Goal: Transaction & Acquisition: Purchase product/service

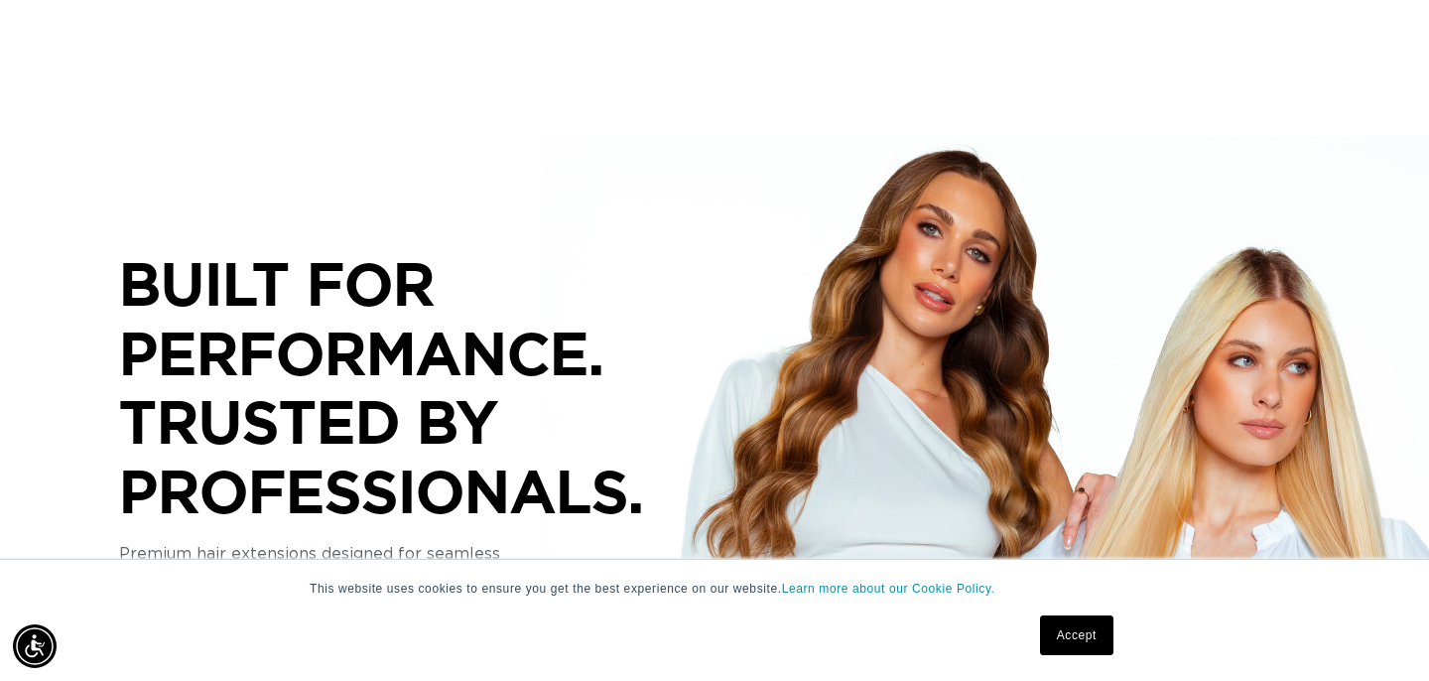
scroll to position [0, 1288]
click at [1054, 643] on link "Accept" at bounding box center [1076, 635] width 73 height 40
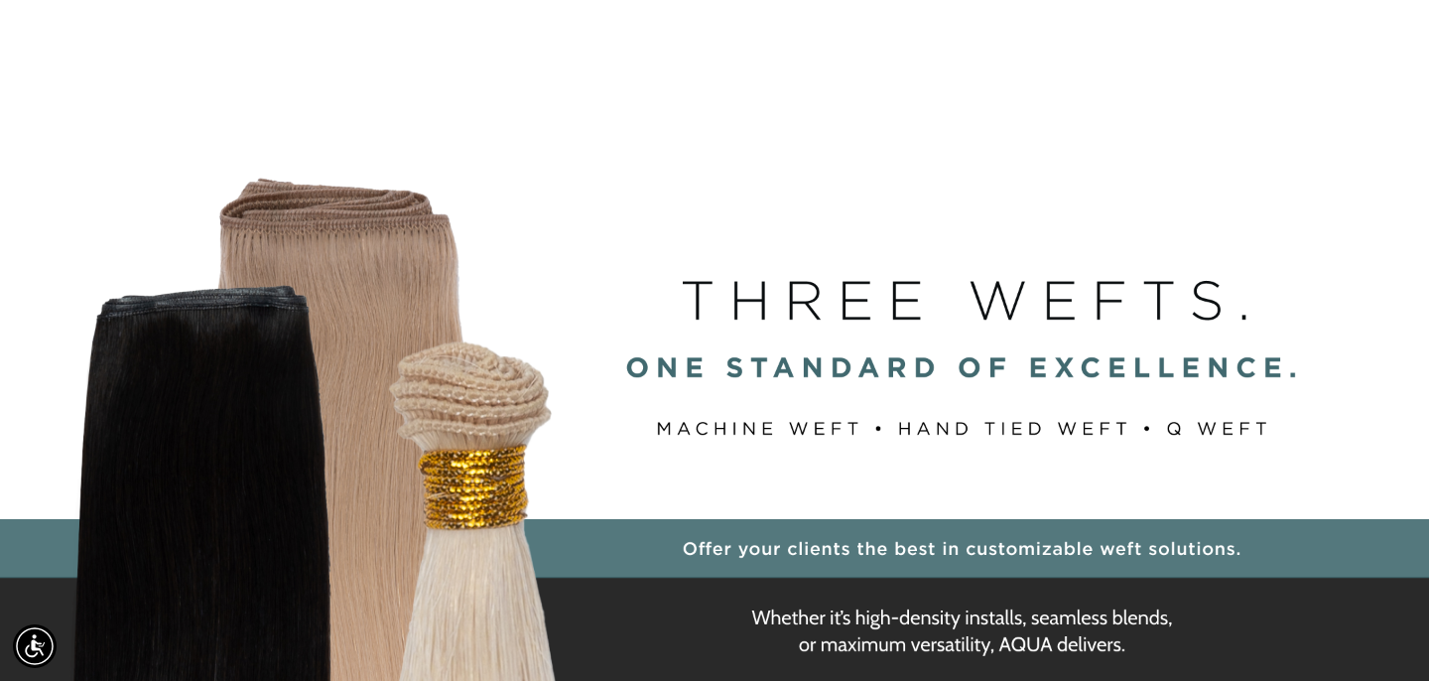
scroll to position [0, 0]
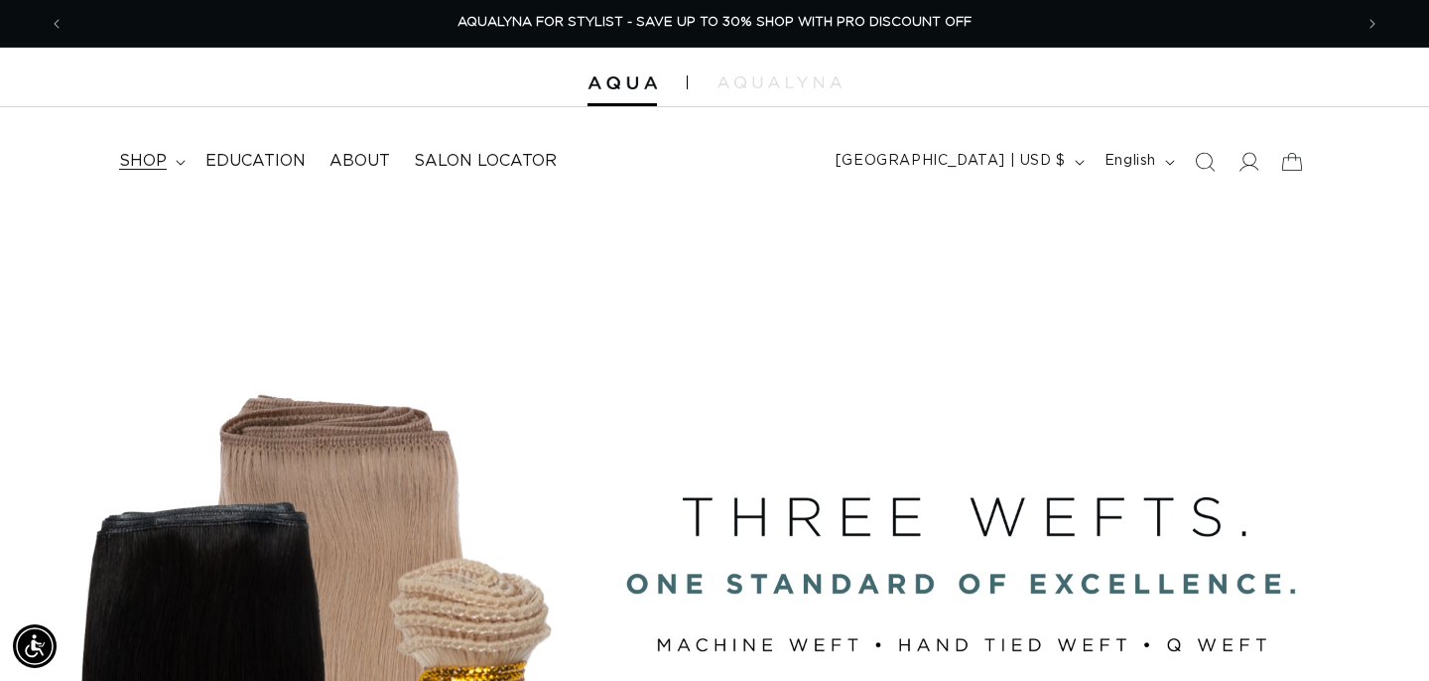
click at [133, 158] on span "shop" at bounding box center [143, 161] width 48 height 21
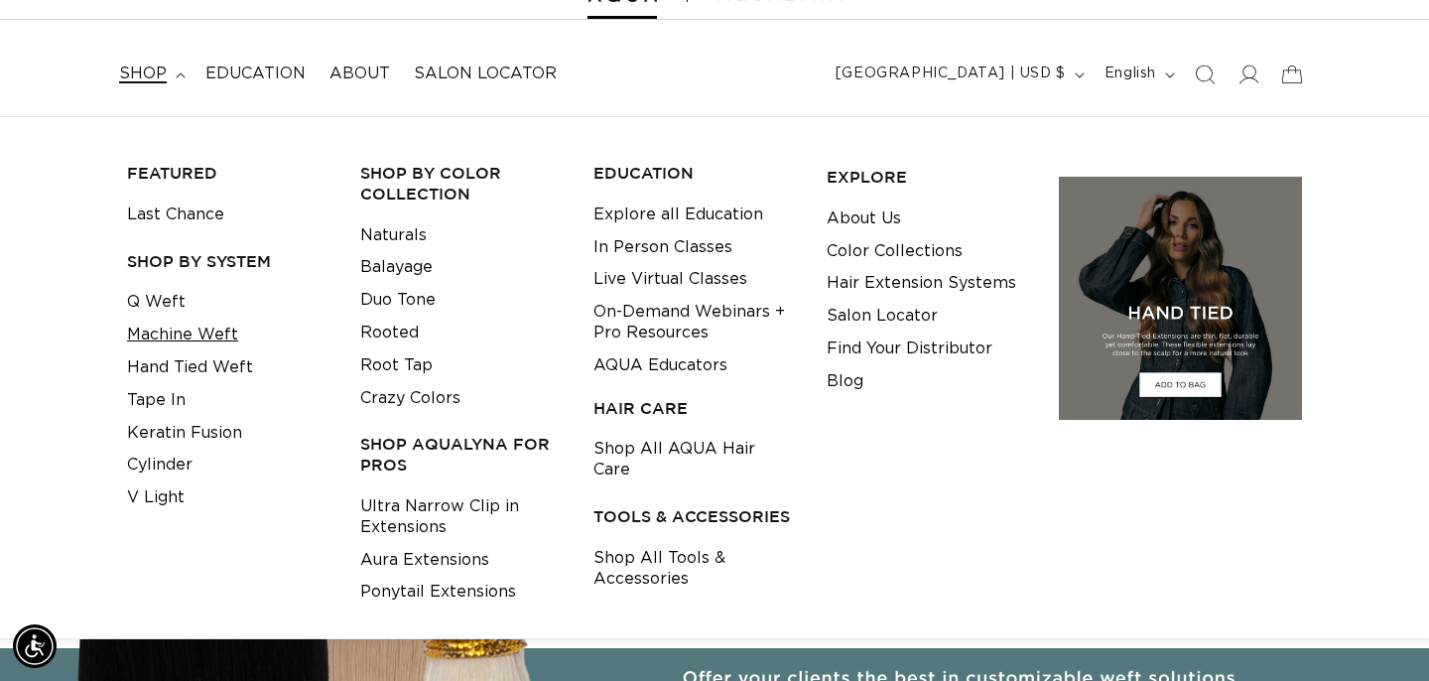
scroll to position [0, 2577]
click at [221, 329] on link "Machine Weft" at bounding box center [182, 335] width 111 height 33
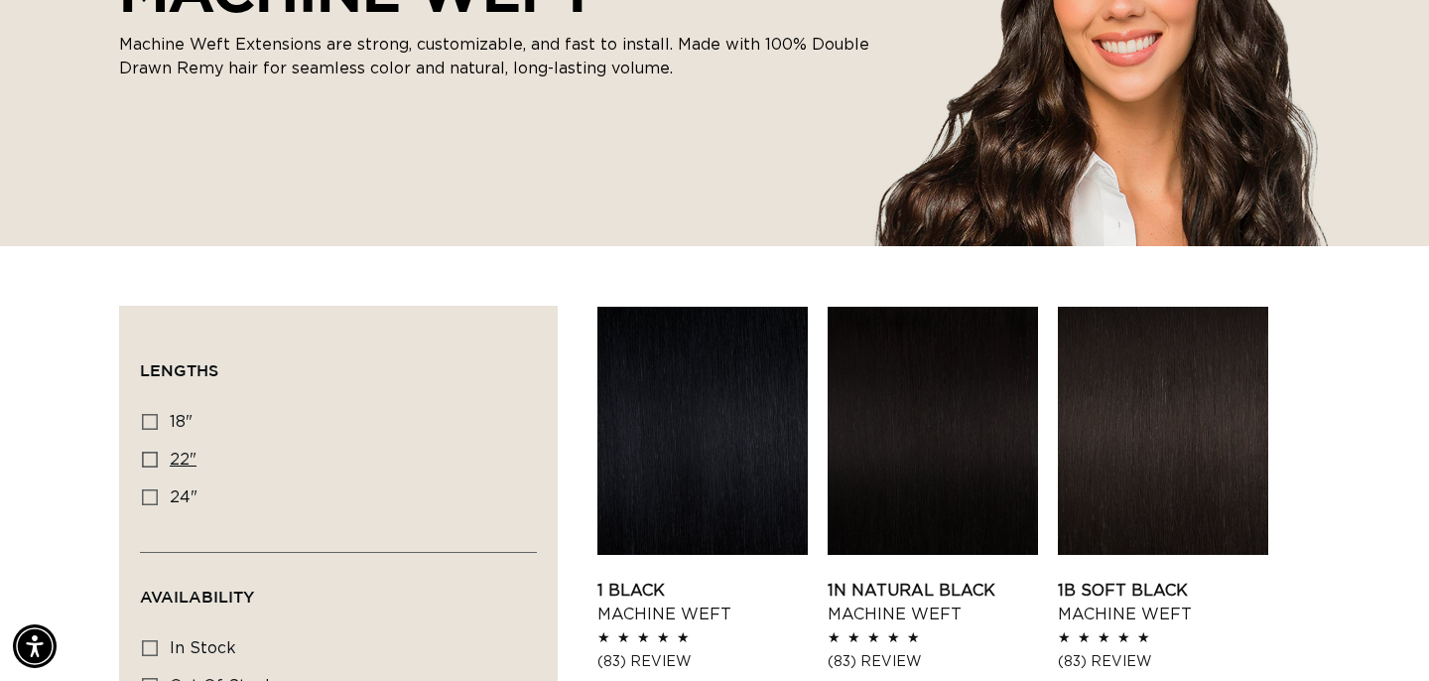
scroll to position [0, 1288]
click at [142, 461] on icon at bounding box center [150, 460] width 16 height 16
click at [142, 461] on input "22" 22" (33 products)" at bounding box center [150, 460] width 16 height 16
checkbox input "true"
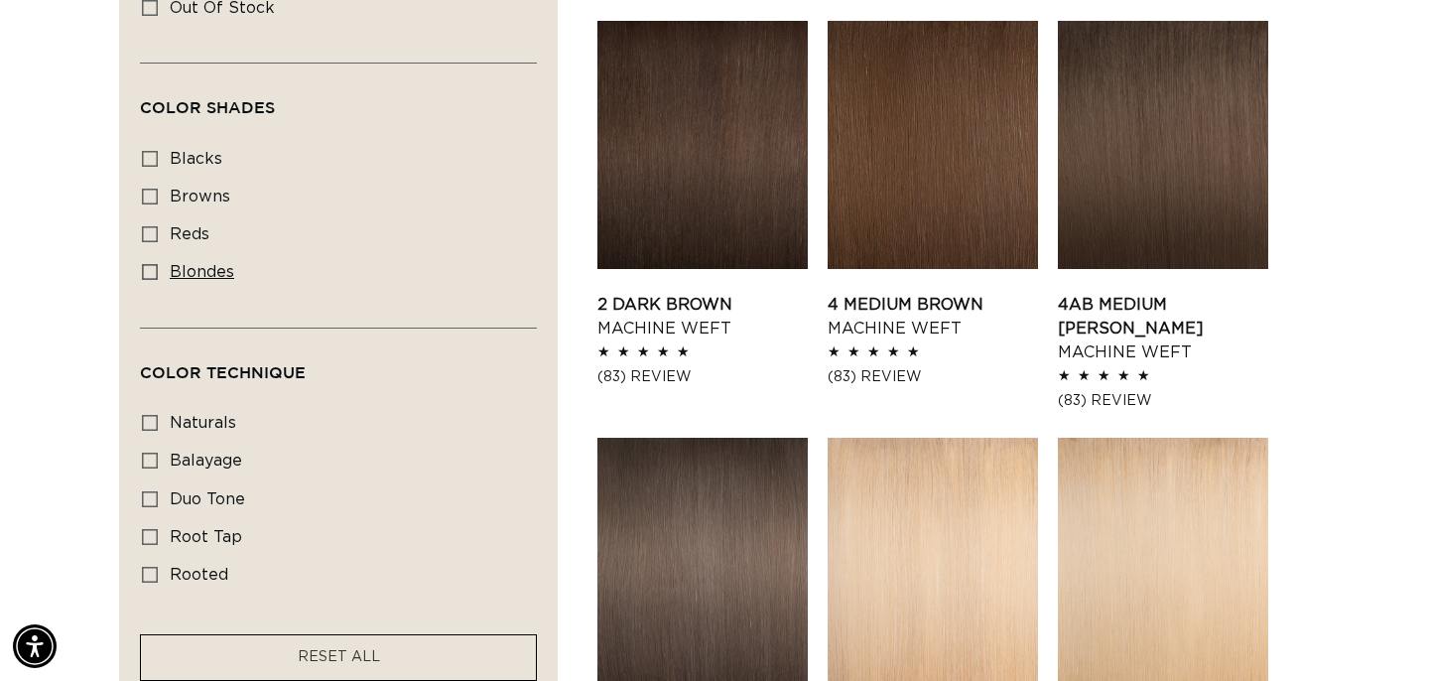
click at [221, 280] on span "blondes" at bounding box center [202, 272] width 65 height 16
click at [158, 280] on input "blondes blondes (18 products)" at bounding box center [150, 272] width 16 height 16
checkbox input "true"
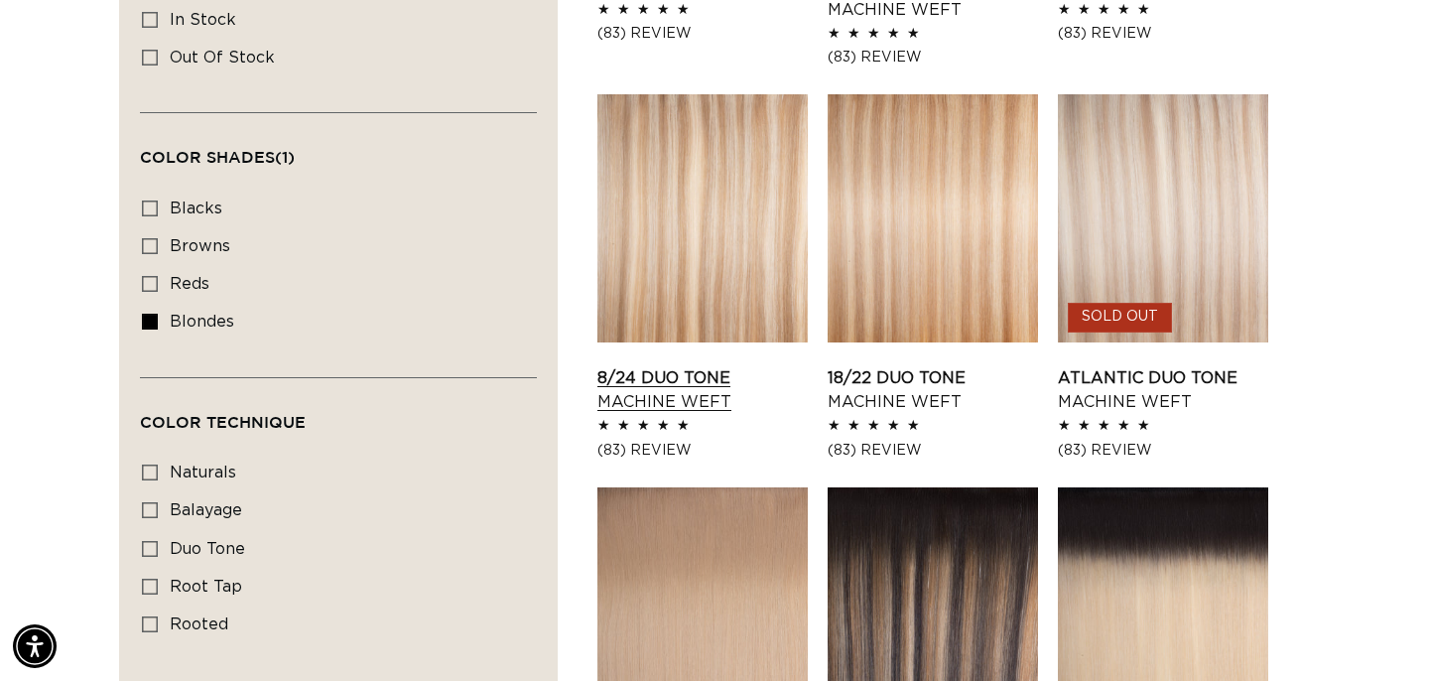
scroll to position [0, 2577]
click at [687, 393] on link "8/24 Duo Tone Machine Weft" at bounding box center [703, 390] width 210 height 48
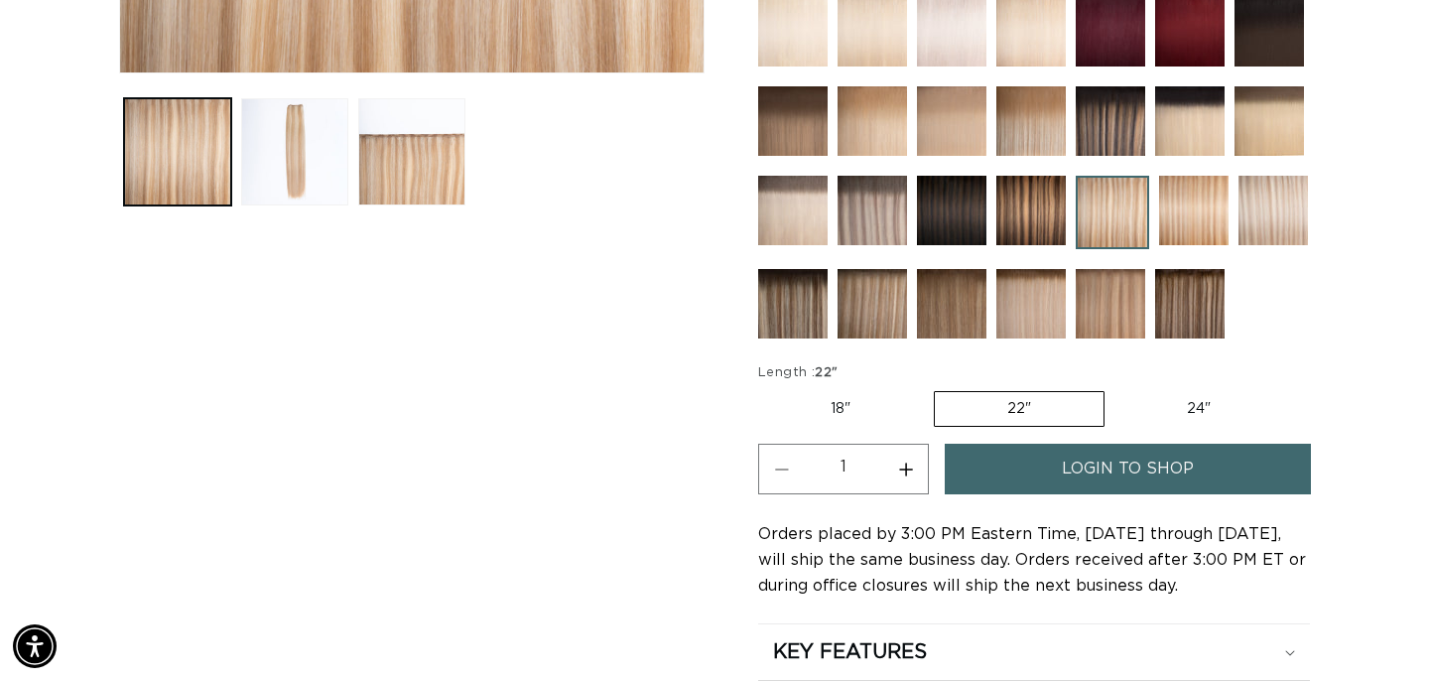
scroll to position [0, 1288]
click at [914, 482] on button "Increase quantity for 8/24 Duo Tone - Machine Weft" at bounding box center [905, 469] width 45 height 51
type input "2"
click at [1011, 461] on link "login to shop" at bounding box center [1128, 469] width 366 height 51
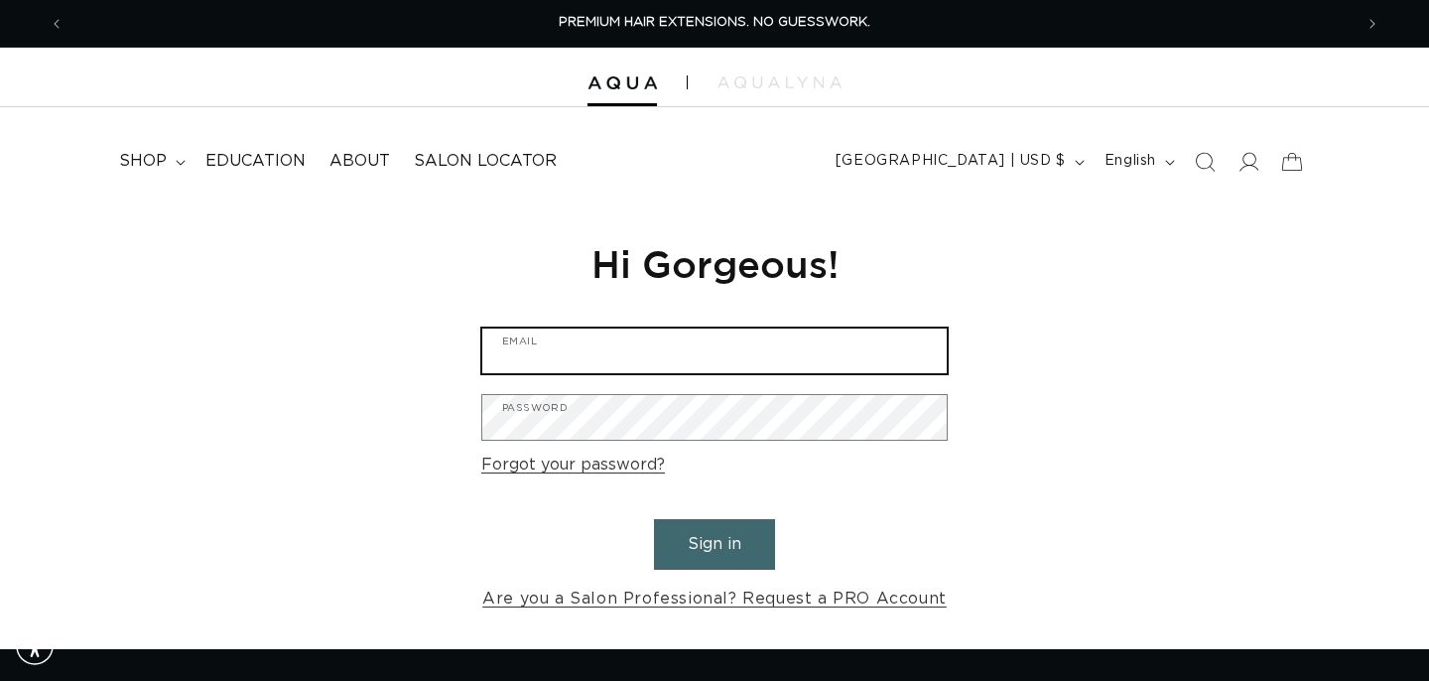
click at [823, 352] on input "Email" at bounding box center [714, 351] width 465 height 45
type input "simplysweeteventplanningllc@gmail.com"
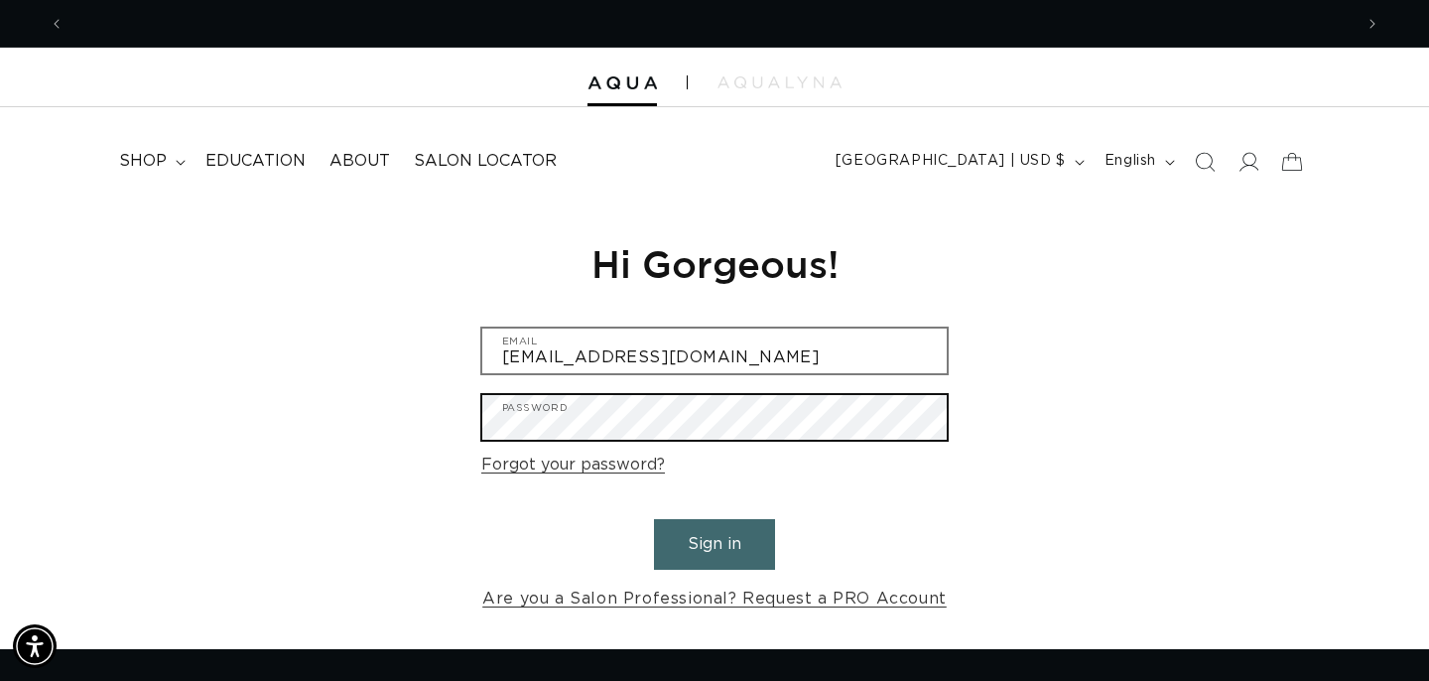
scroll to position [0, 1288]
click at [654, 519] on button "Sign in" at bounding box center [714, 544] width 121 height 51
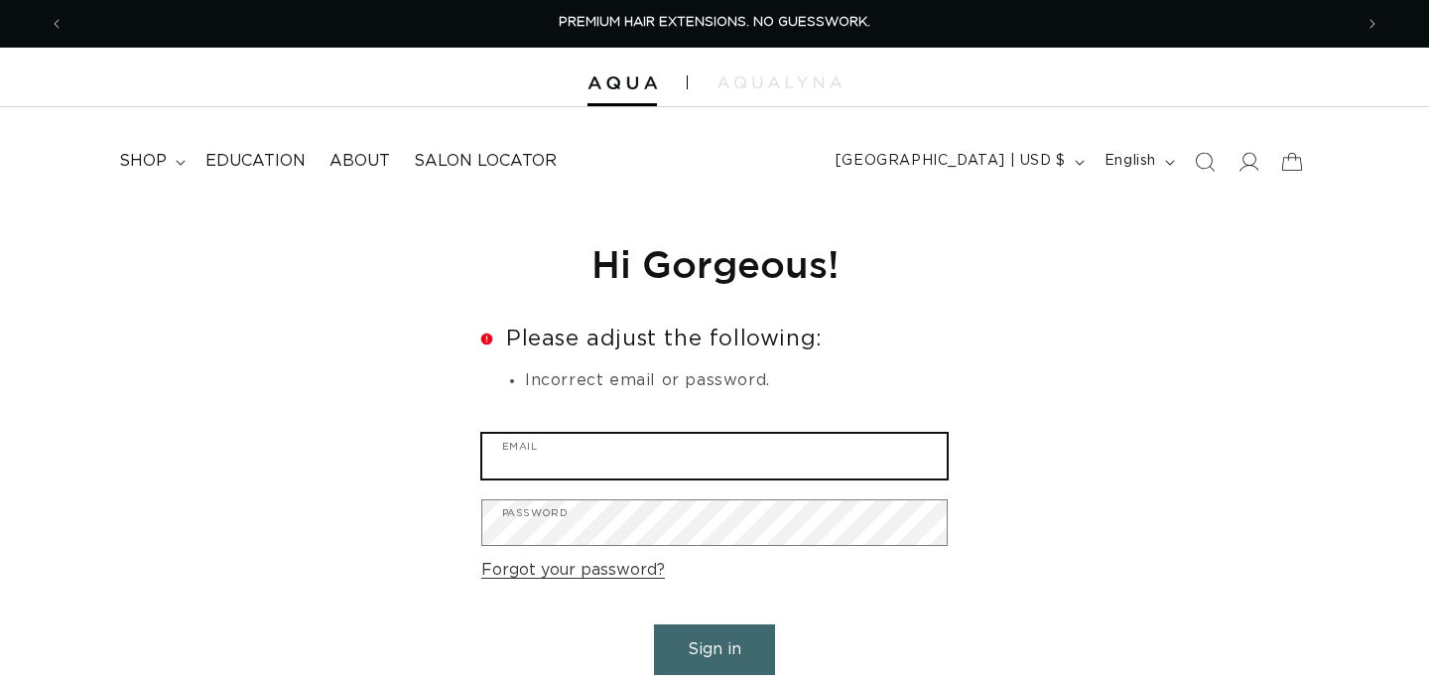
click at [717, 457] on input "Email" at bounding box center [714, 456] width 465 height 45
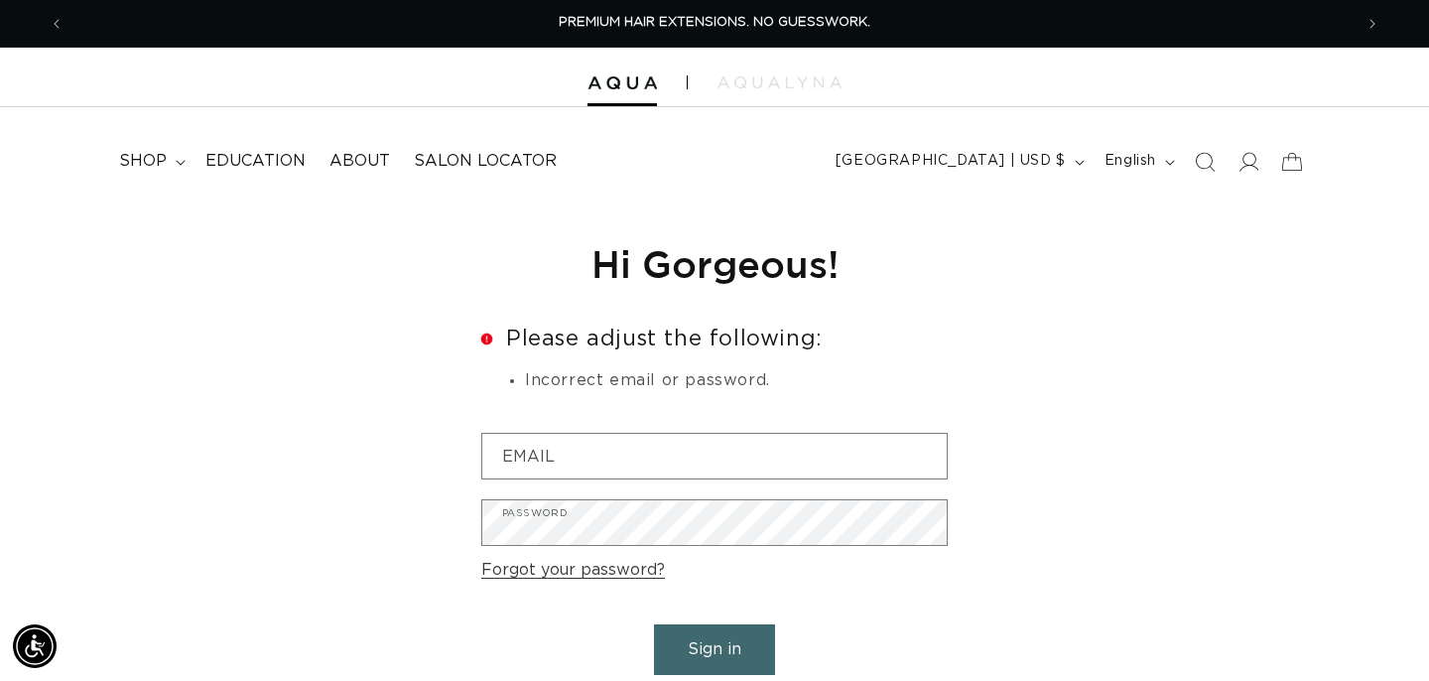
click at [939, 567] on form "Error Please adjust the following: Incorrect email or password. Email Password …" at bounding box center [714, 523] width 467 height 391
click at [1246, 164] on icon at bounding box center [1250, 162] width 21 height 20
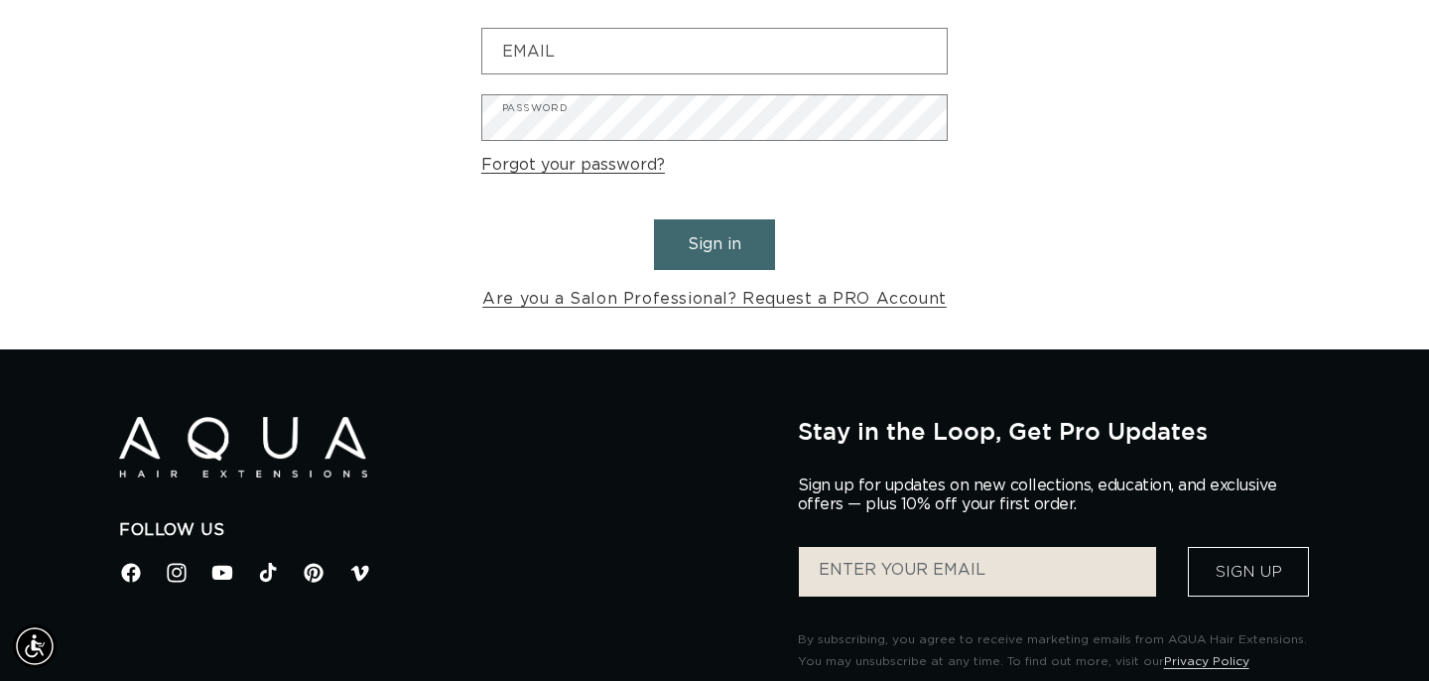
scroll to position [0, 2577]
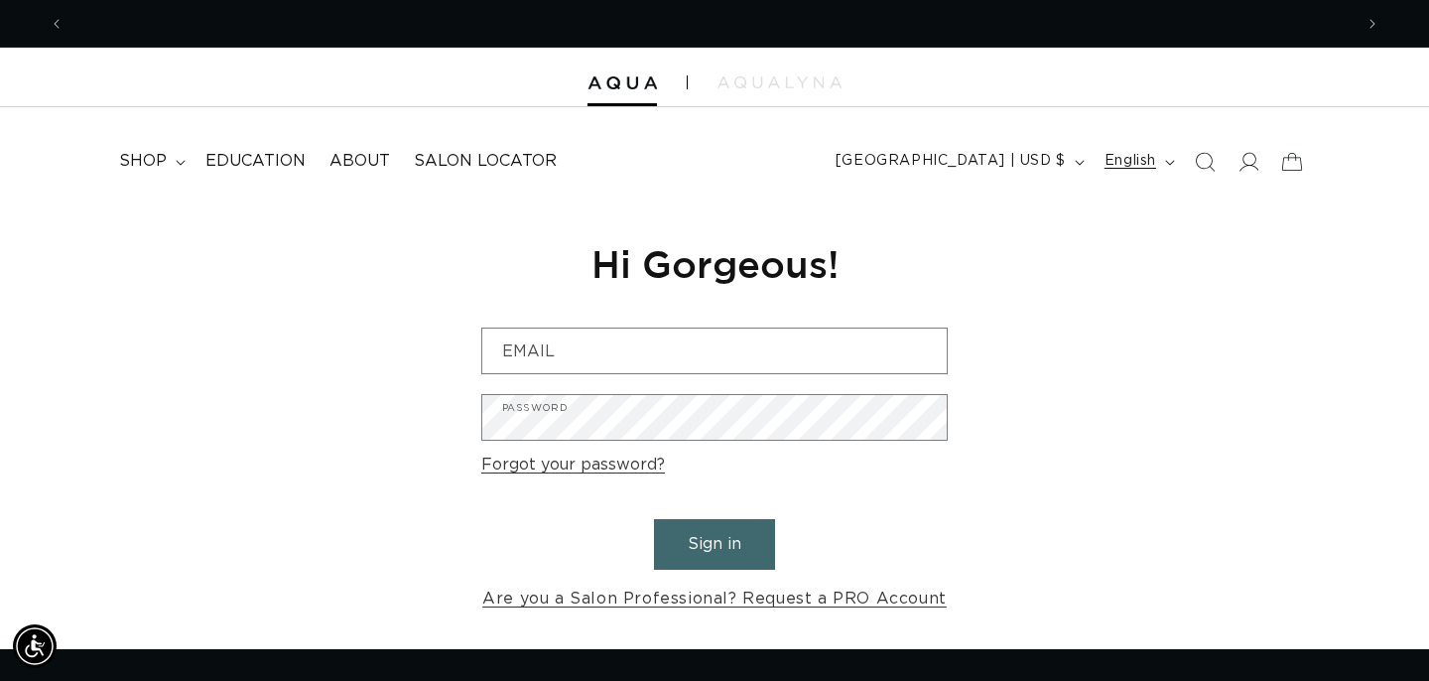
click at [1159, 154] on button "English" at bounding box center [1138, 162] width 90 height 38
click at [1285, 158] on icon at bounding box center [1292, 161] width 47 height 47
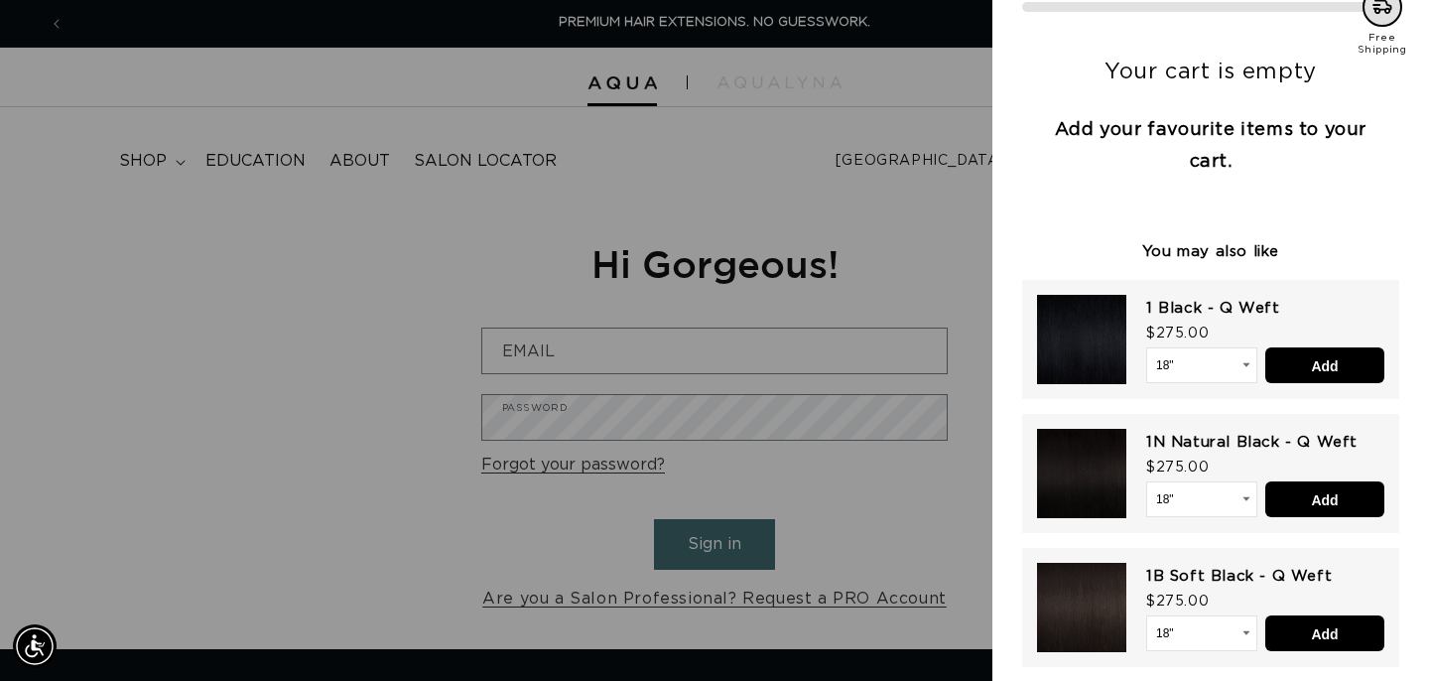
scroll to position [146, 0]
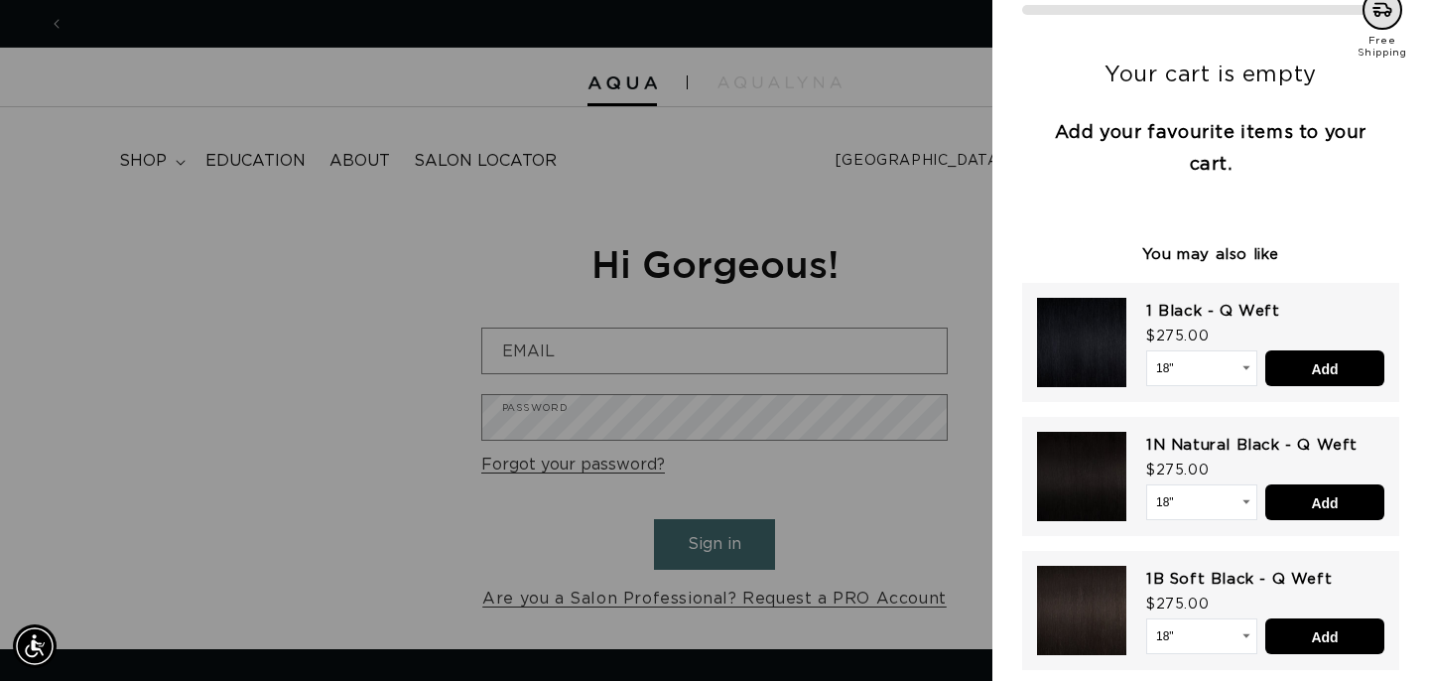
click at [935, 188] on div at bounding box center [714, 340] width 1429 height 681
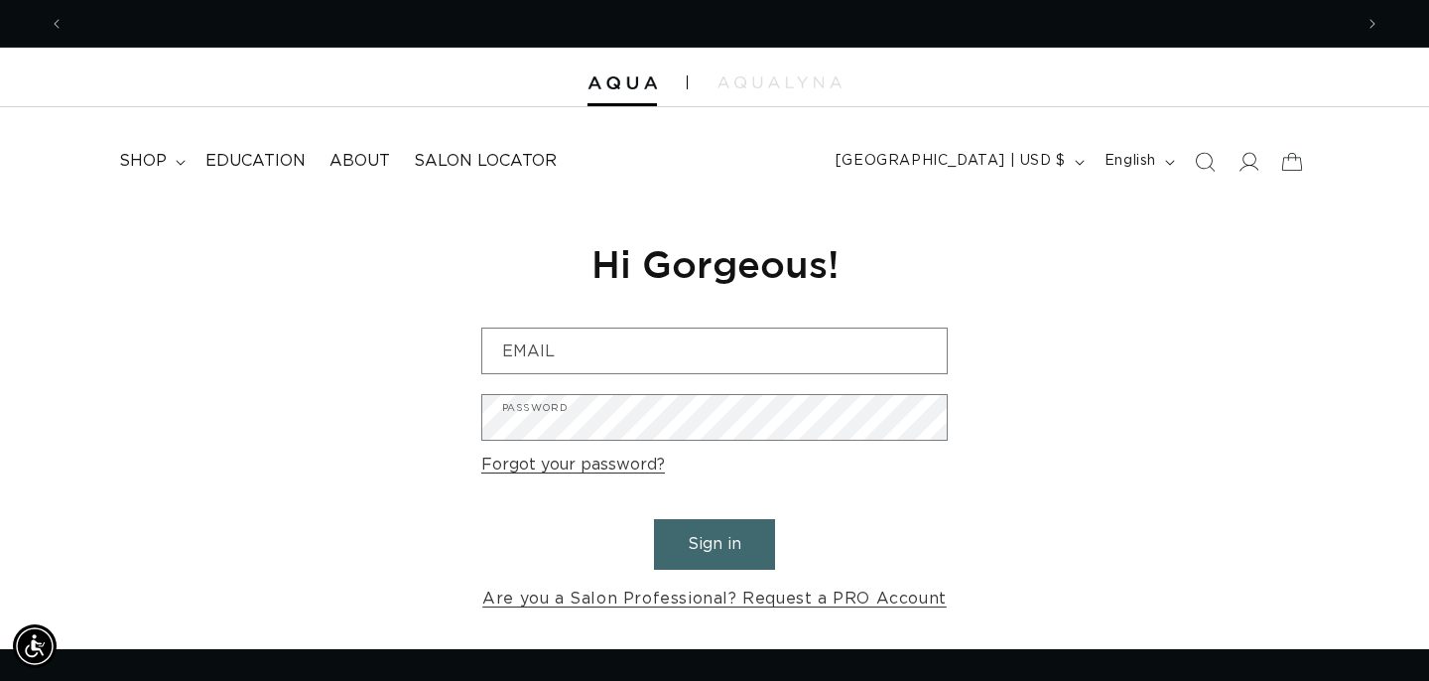
scroll to position [0, 1288]
click at [1149, 166] on span "English" at bounding box center [1131, 161] width 52 height 21
click at [1199, 162] on icon "Search" at bounding box center [1204, 161] width 21 height 21
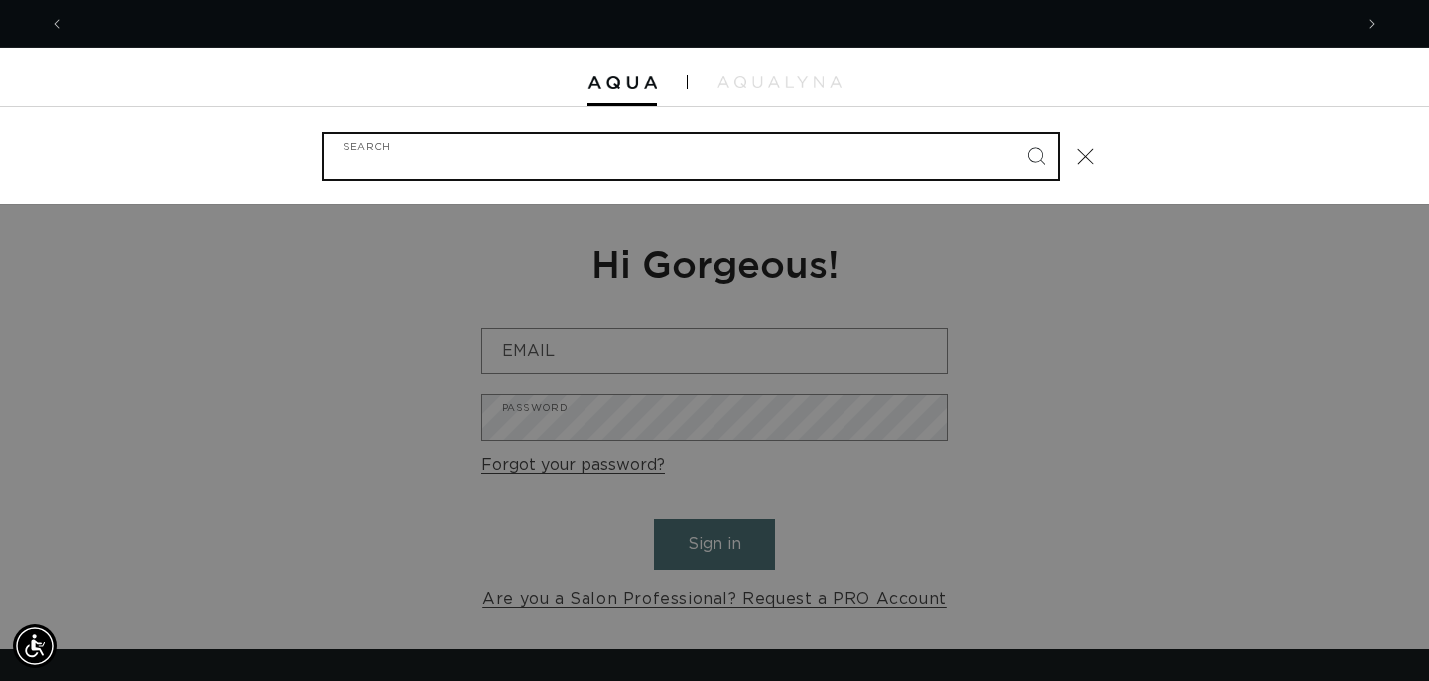
scroll to position [0, 2577]
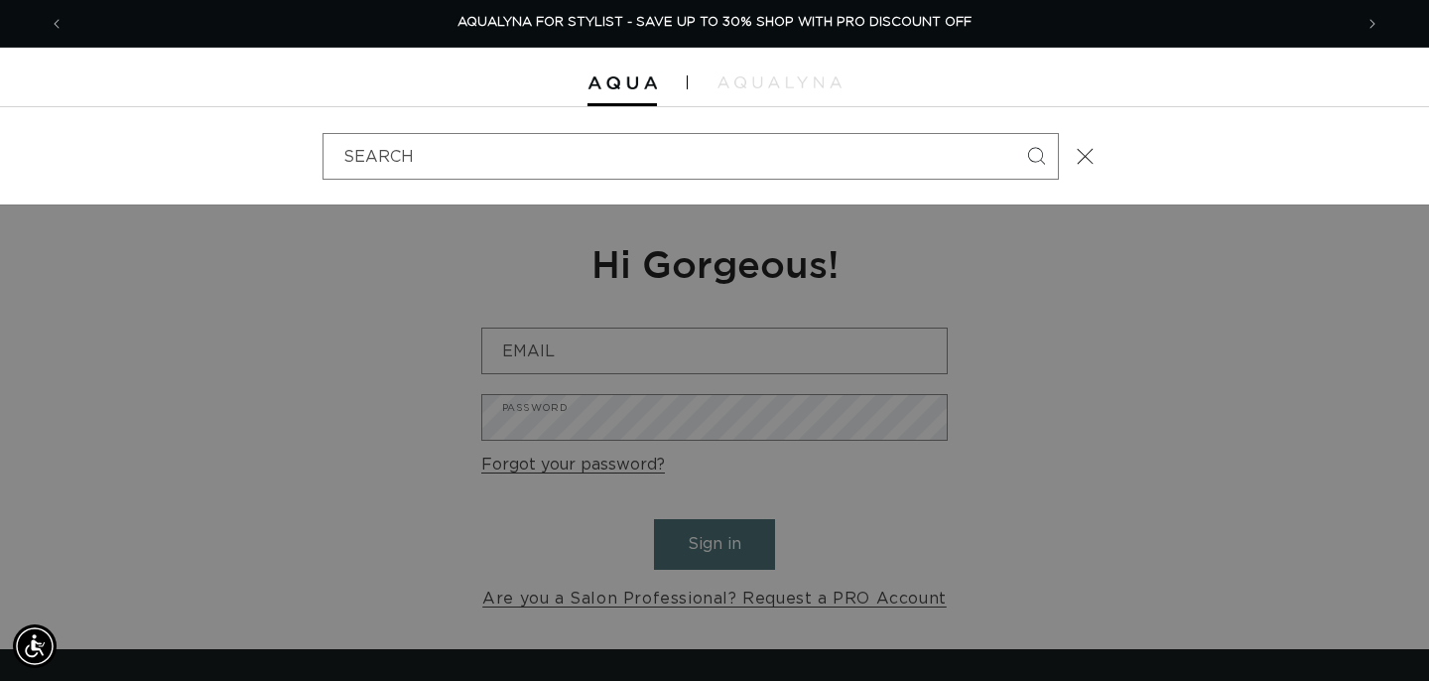
click at [1061, 173] on div "Search" at bounding box center [714, 155] width 1429 height 97
click at [1076, 152] on span "Close" at bounding box center [1086, 156] width 20 height 20
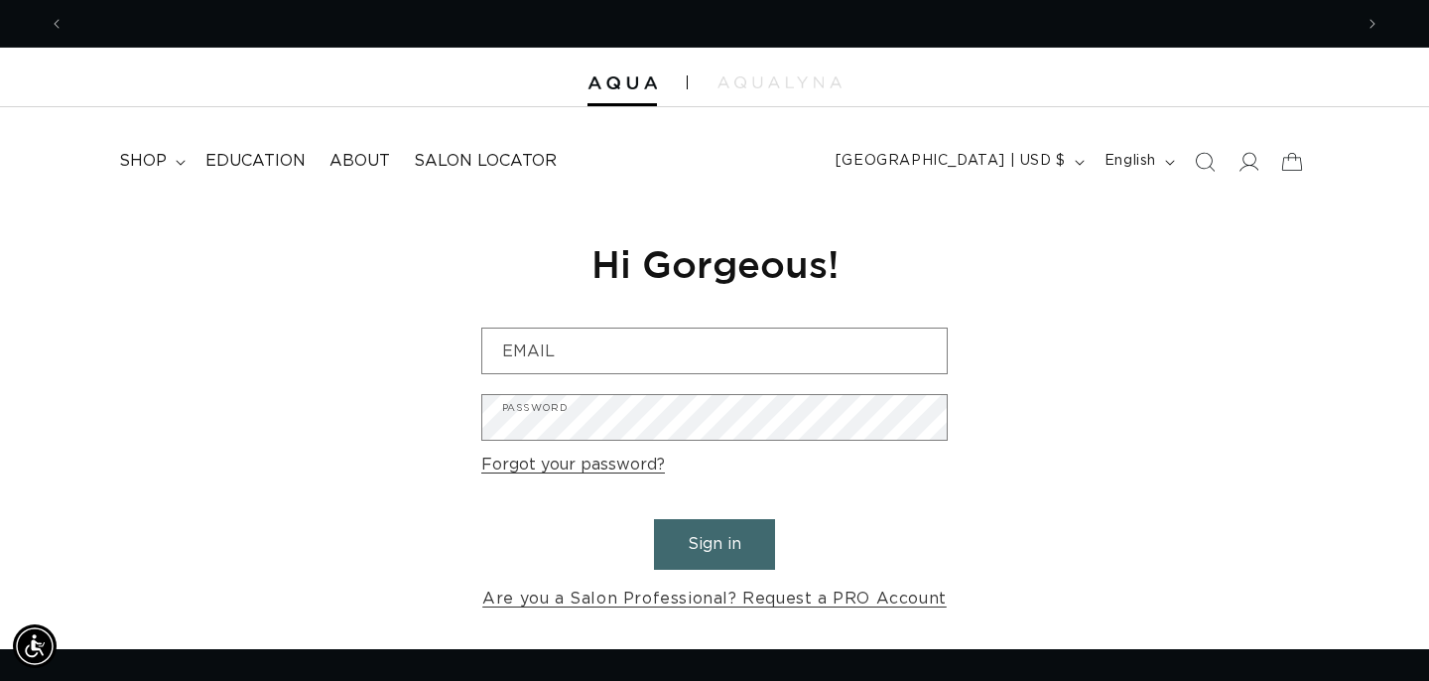
scroll to position [0, 1288]
click at [1370, 22] on icon "Next announcement" at bounding box center [1373, 24] width 7 height 22
click at [732, 78] on img at bounding box center [780, 82] width 124 height 12
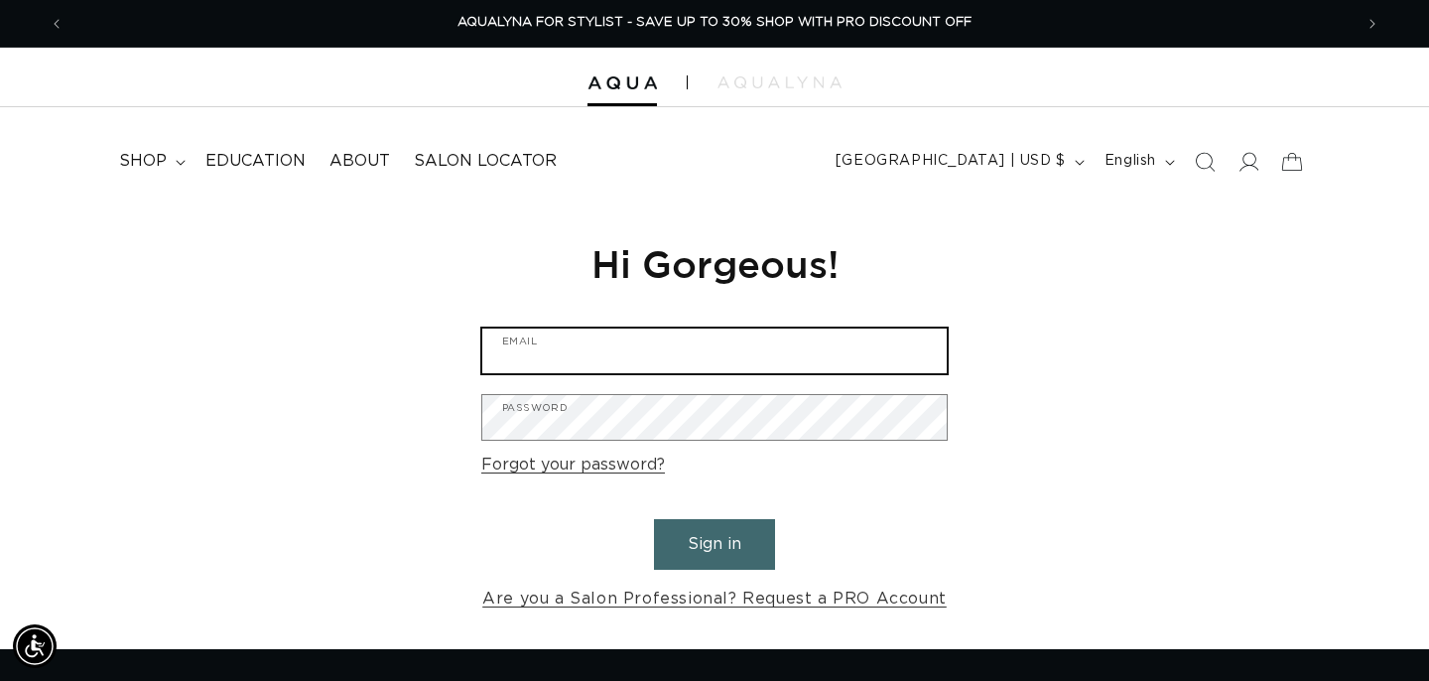
click at [638, 356] on input "Email" at bounding box center [714, 351] width 465 height 45
type input "simplysweeteventplanningllc@gmail.com"
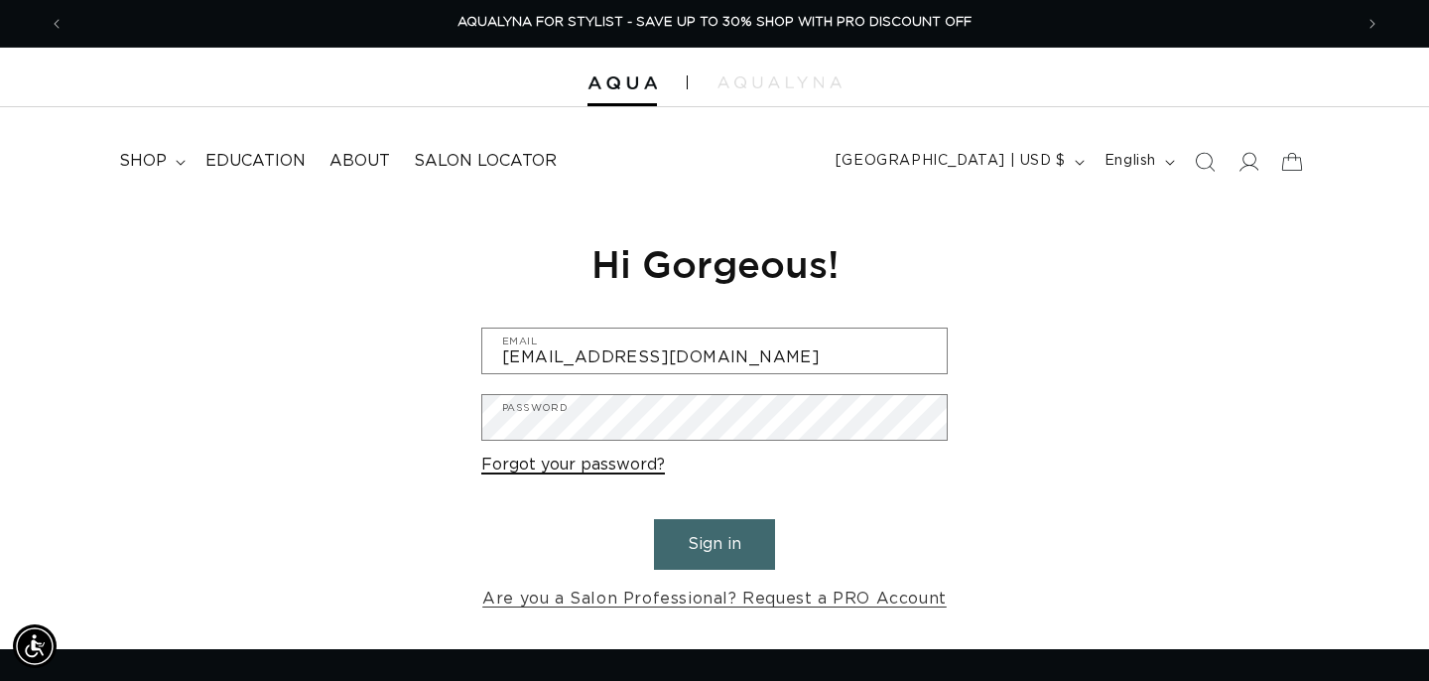
click at [632, 471] on link "Forgot your password?" at bounding box center [573, 465] width 184 height 29
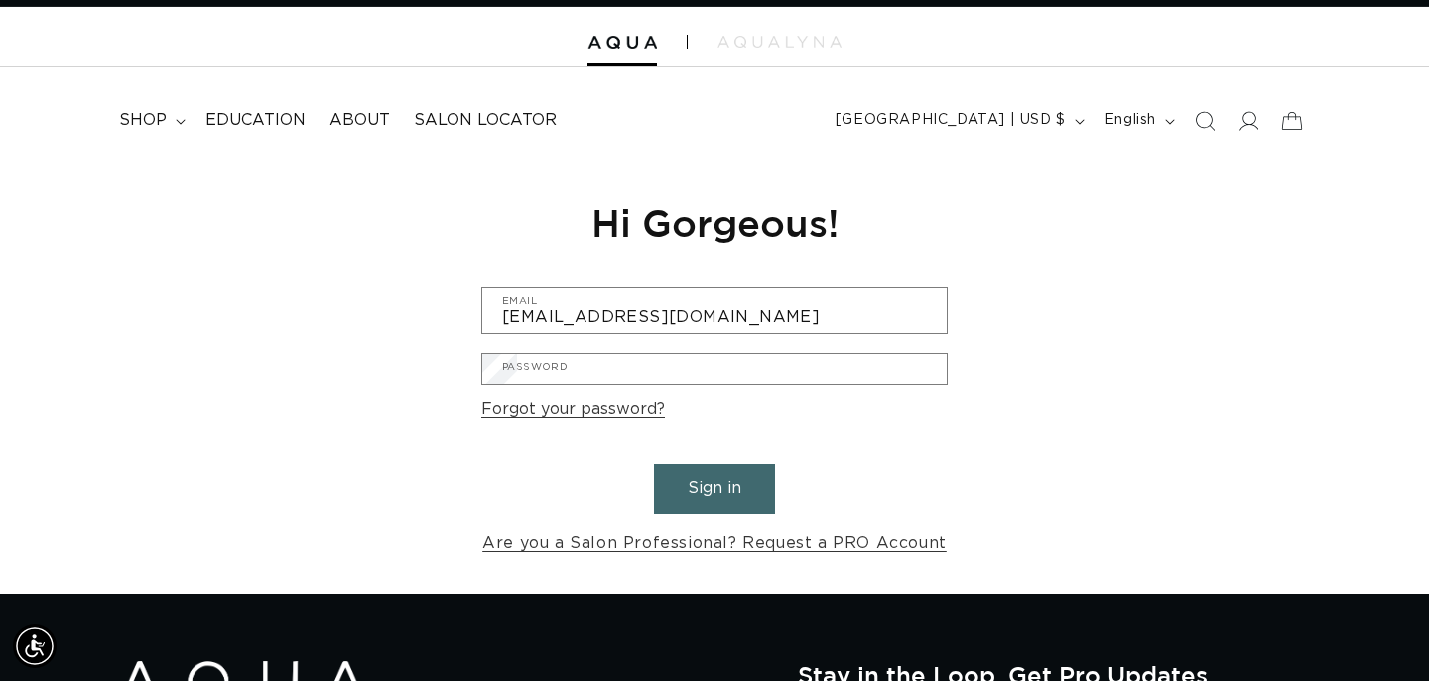
click at [0, 0] on input "Email" at bounding box center [0, 0] width 0 height 0
type input "simplysweeteventplanningllc@gmail.com"
click at [0, 0] on button "Submit" at bounding box center [0, 0] width 0 height 0
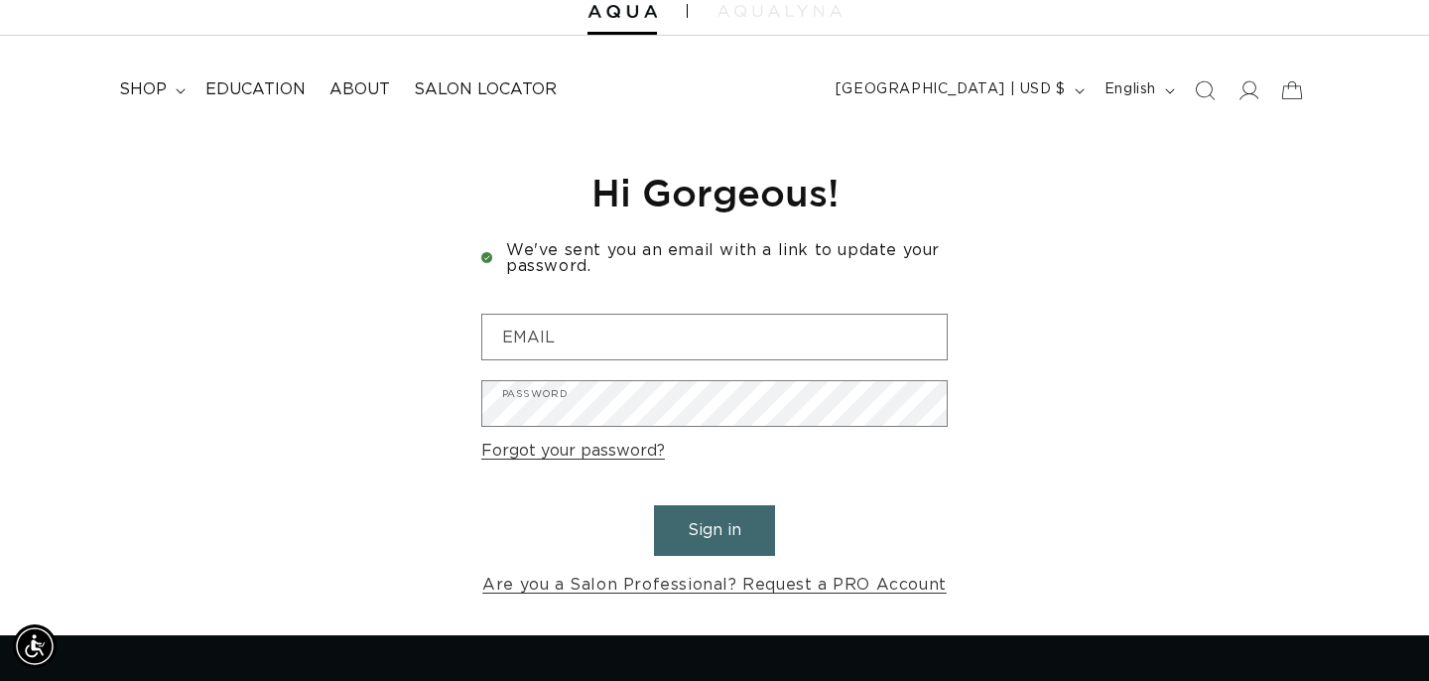
scroll to position [0, 1288]
